Goal: Information Seeking & Learning: Understand process/instructions

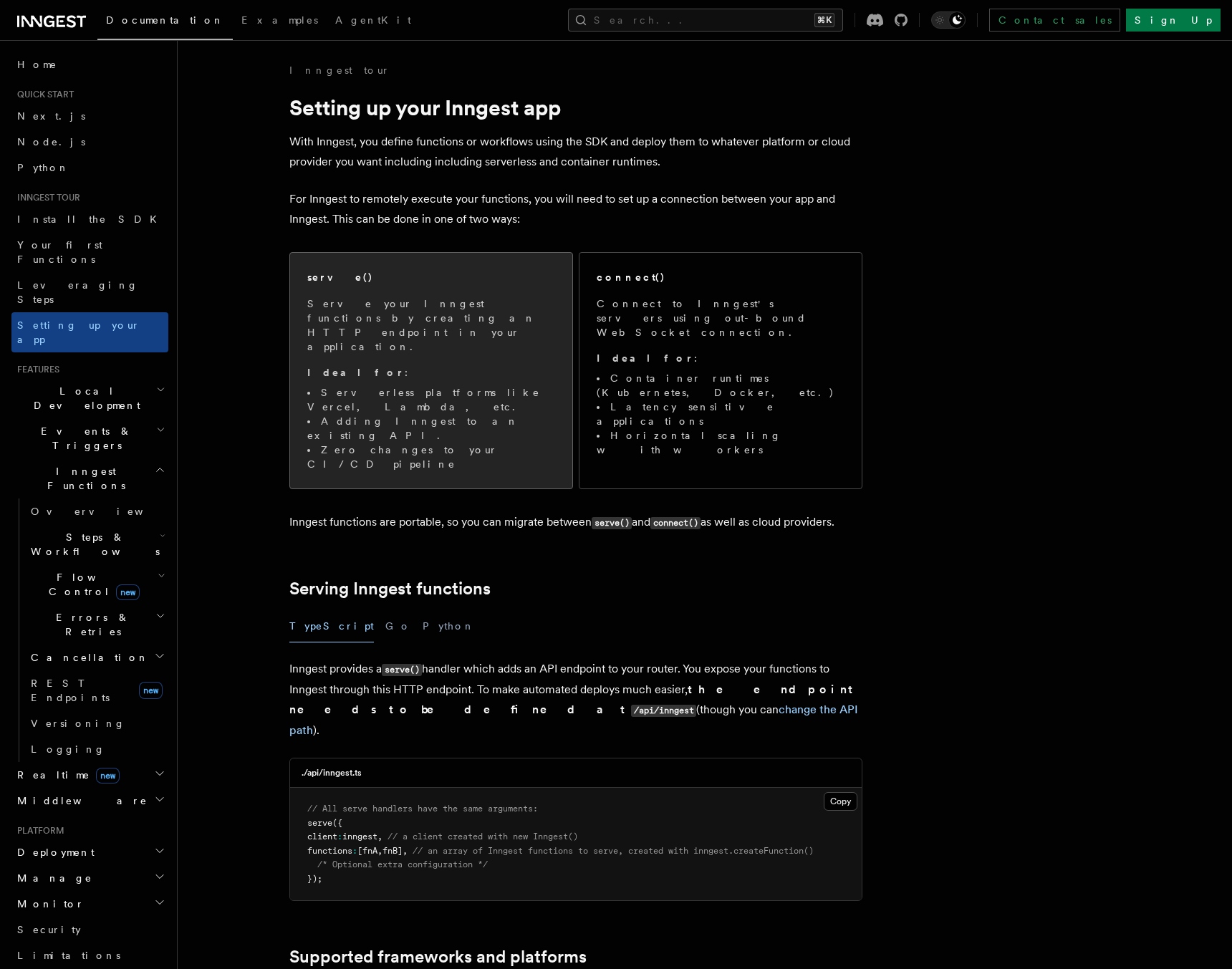
click at [382, 331] on span "Serve your Inngest functions by creating an HTTP endpoint in your application. …" at bounding box center [431, 384] width 248 height 175
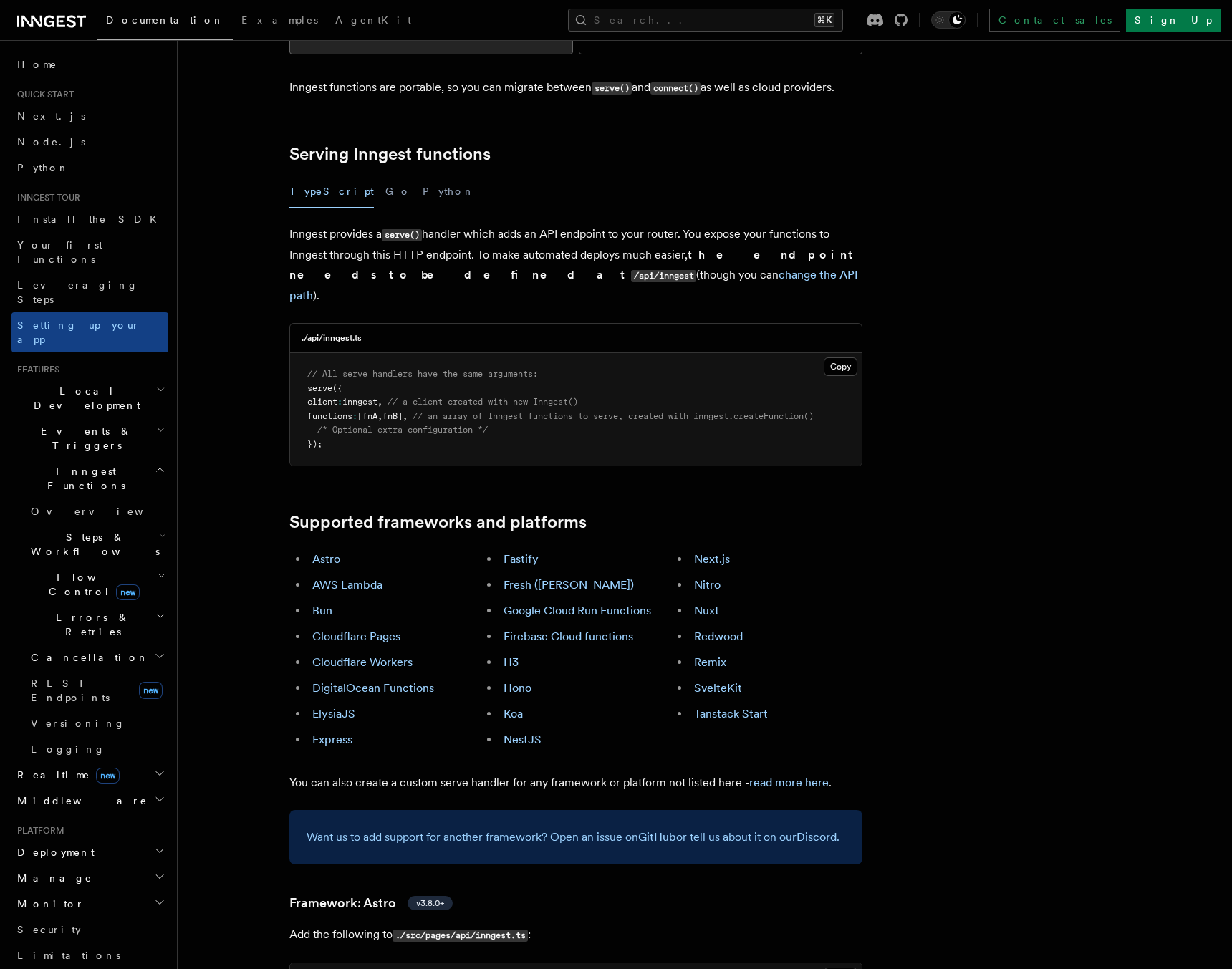
scroll to position [439, 0]
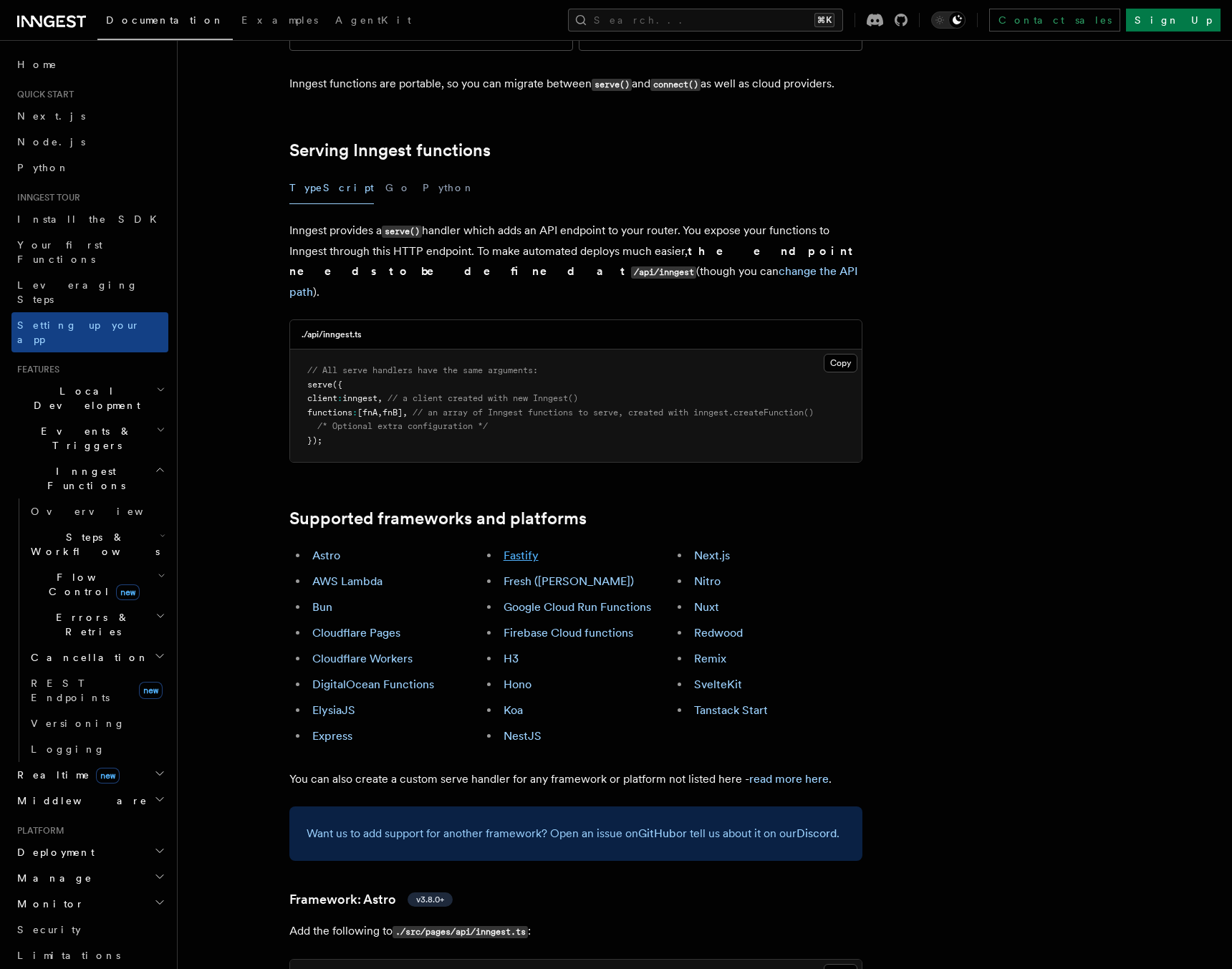
click at [513, 549] on link "Fastify" at bounding box center [521, 556] width 35 height 13
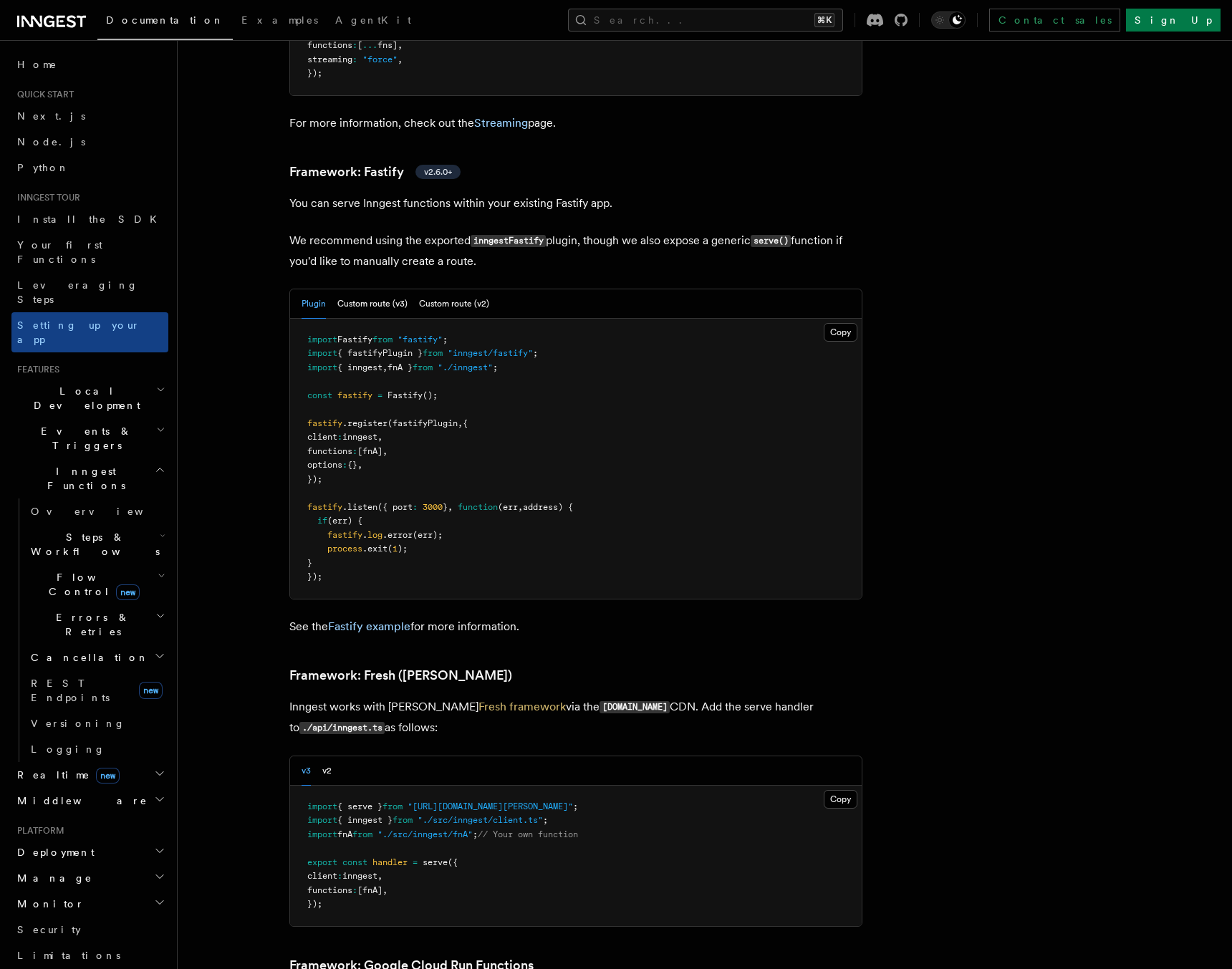
scroll to position [4914, 0]
click at [392, 418] on span "(fastifyPlugin" at bounding box center [423, 423] width 71 height 10
copy code "fastify .register (fastifyPlugin , { client : inngest , functions : [fnA] , opt…"
drag, startPoint x: 392, startPoint y: 331, endPoint x: 398, endPoint y: 386, distance: 55.3
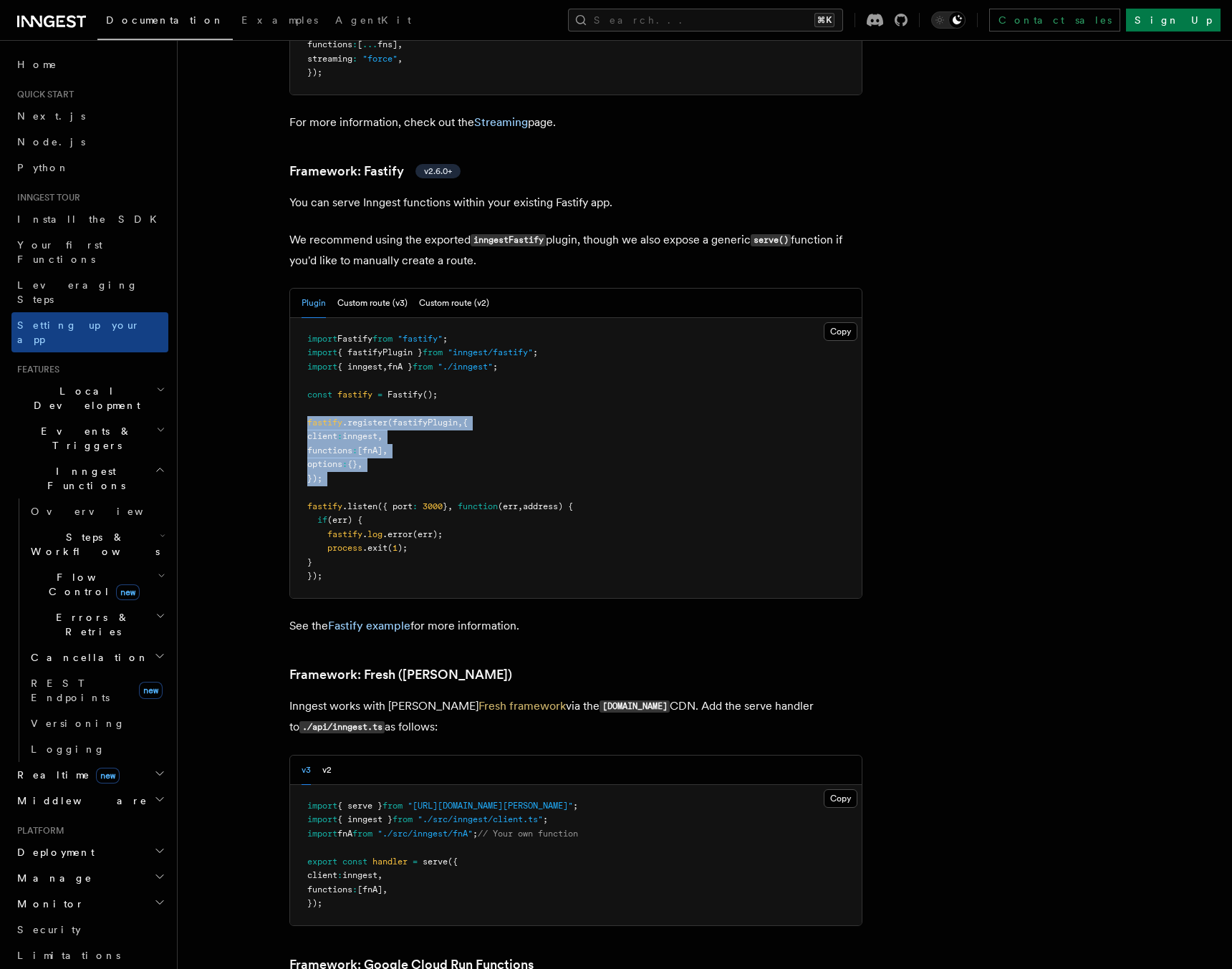
click at [398, 386] on pre "import Fastify from "fastify" ; import { fastifyPlugin } from "inngest/fastify"…" at bounding box center [576, 457] width 571 height 280
click at [487, 347] on span ""inngest/fastify"" at bounding box center [490, 352] width 85 height 10
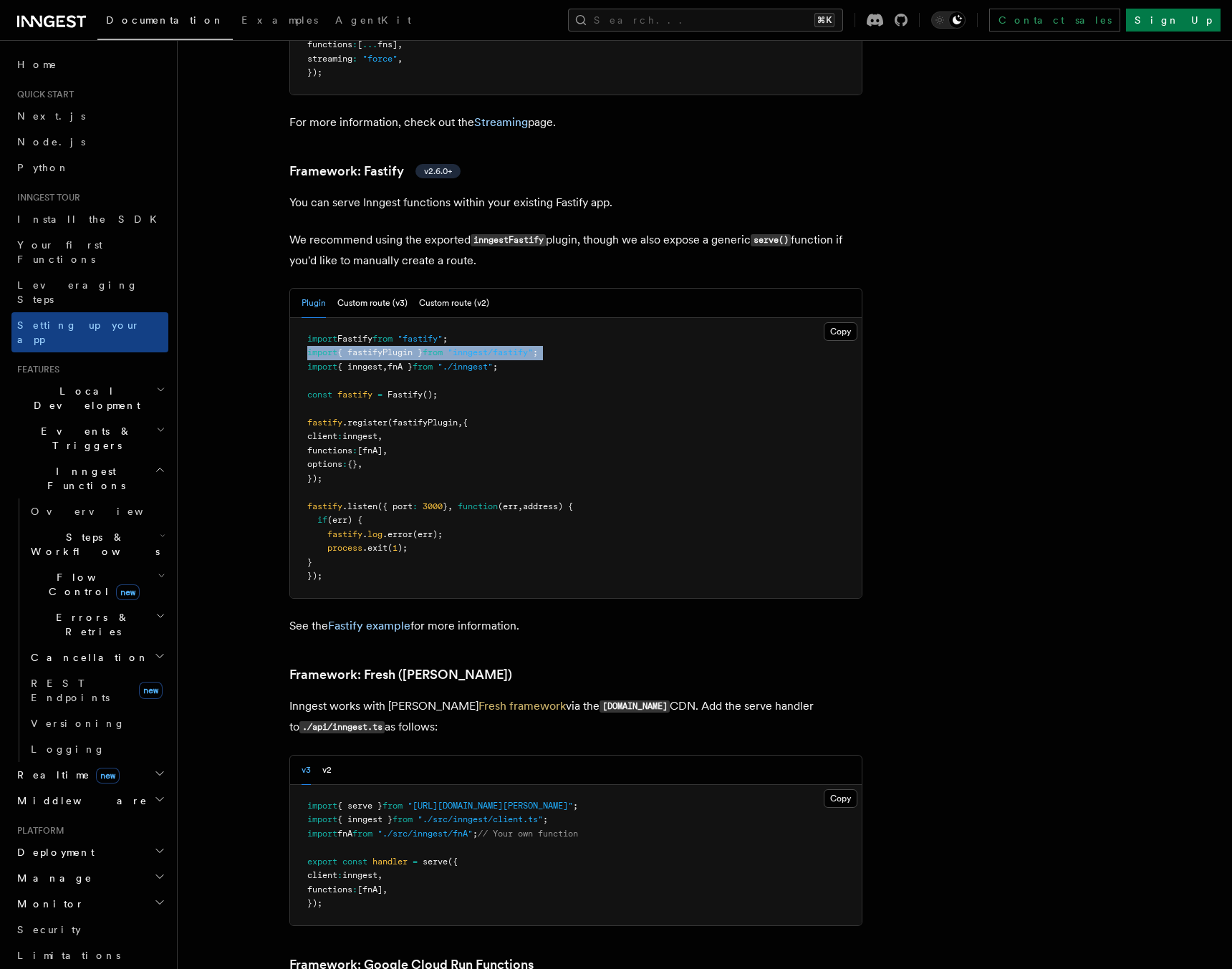
click at [487, 347] on span ""inngest/fastify"" at bounding box center [490, 352] width 85 height 10
click at [482, 318] on pre "import Fastify from "fastify" ; import { fastifyPlugin } from "inngest/fastify"…" at bounding box center [576, 457] width 571 height 280
click at [512, 347] on span ""inngest/fastify"" at bounding box center [490, 352] width 85 height 10
